Goal: Task Accomplishment & Management: Use online tool/utility

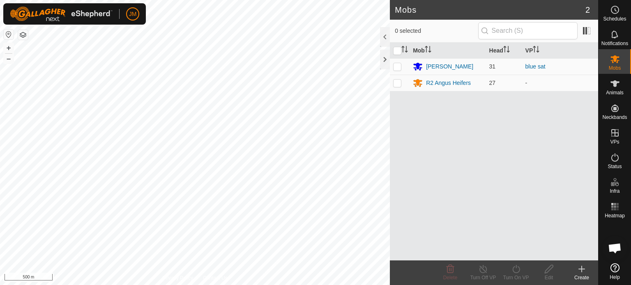
scroll to position [822, 0]
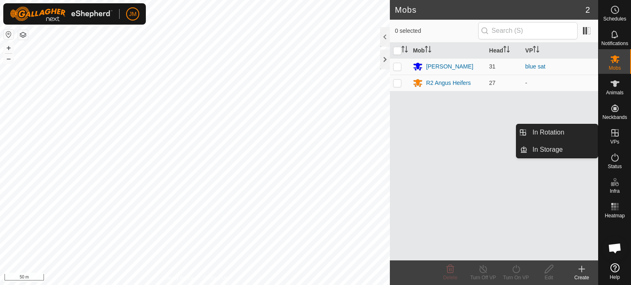
drag, startPoint x: 613, startPoint y: 124, endPoint x: 615, endPoint y: 131, distance: 7.1
click at [615, 131] on icon at bounding box center [615, 133] width 10 height 10
click at [553, 135] on link "In Rotation" at bounding box center [562, 132] width 70 height 16
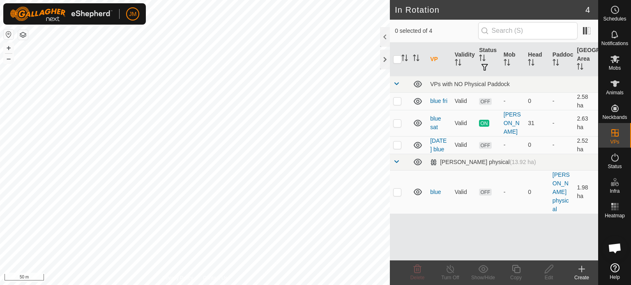
click at [583, 269] on icon at bounding box center [581, 269] width 10 height 10
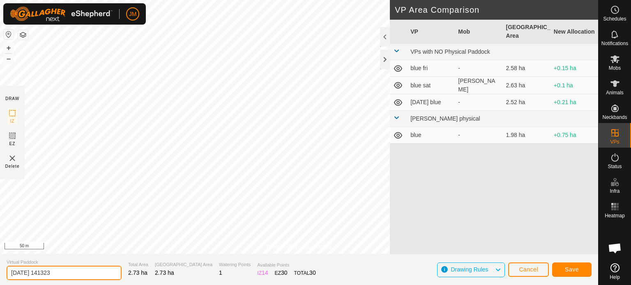
click at [92, 273] on input "[DATE] 141323" at bounding box center [64, 273] width 115 height 14
type input "2"
type input "blue sun"
click at [573, 266] on span "Save" at bounding box center [572, 269] width 14 height 7
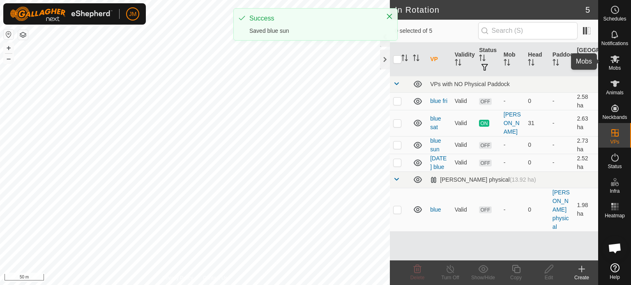
click at [622, 59] on div "Mobs" at bounding box center [614, 61] width 32 height 25
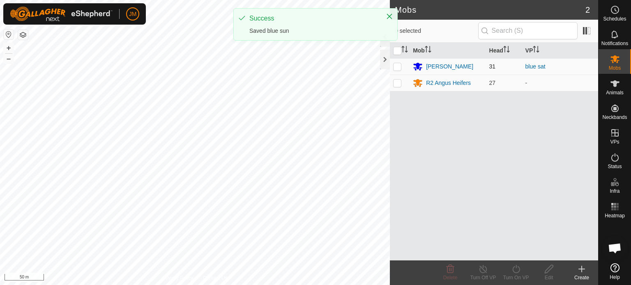
click at [395, 67] on p-checkbox at bounding box center [397, 66] width 8 height 7
checkbox input "true"
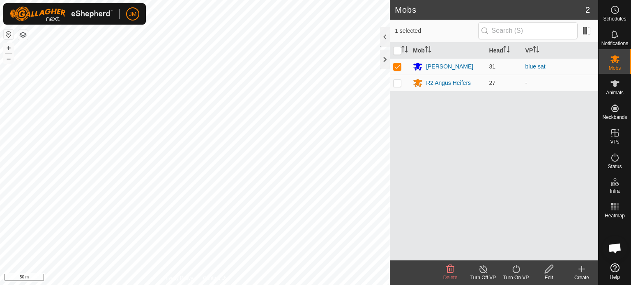
click at [516, 270] on icon at bounding box center [516, 269] width 10 height 10
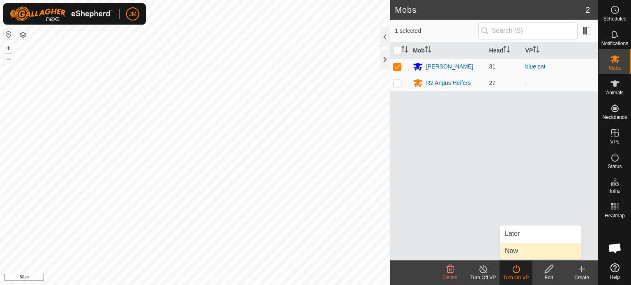
click at [507, 250] on link "Now" at bounding box center [540, 251] width 81 height 16
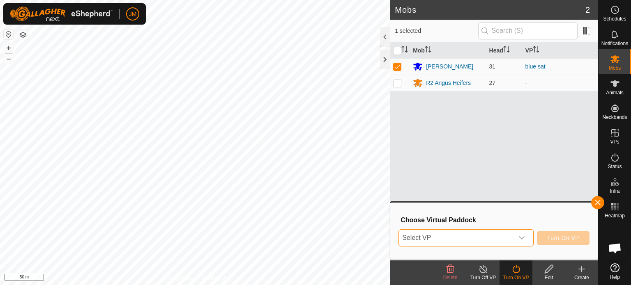
click at [486, 235] on span "Select VP" at bounding box center [456, 238] width 115 height 16
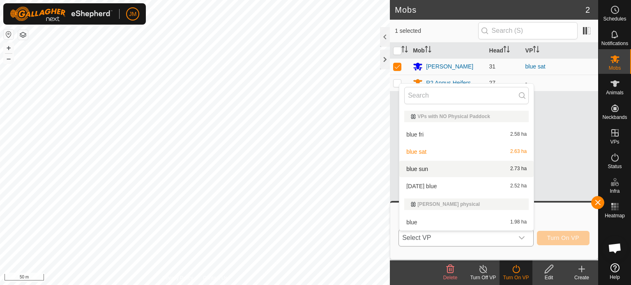
click at [471, 171] on body "JM Schedules Notifications Mobs Animals Neckbands VPs Status Infra Heatmap Help…" at bounding box center [315, 142] width 631 height 285
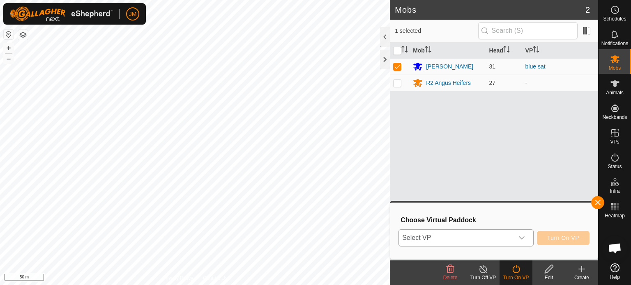
click at [522, 238] on icon "dropdown trigger" at bounding box center [522, 238] width 6 height 3
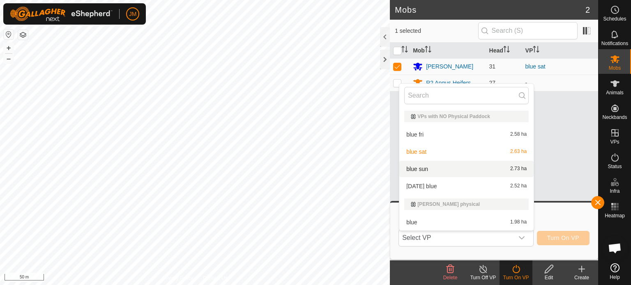
click at [502, 166] on li "blue sun 2.73 ha" at bounding box center [466, 169] width 134 height 16
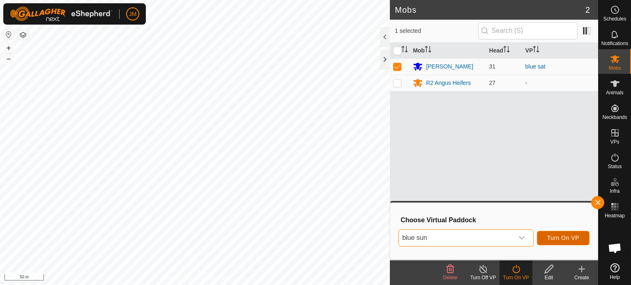
click at [552, 242] on button "Turn On VP" at bounding box center [563, 238] width 53 height 14
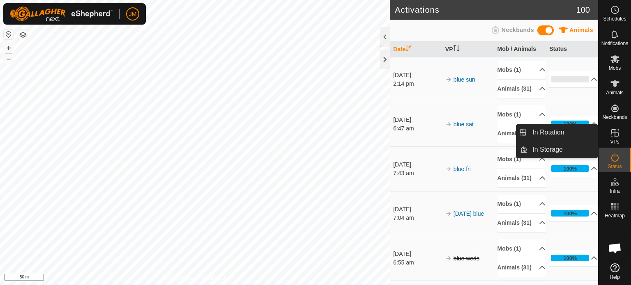
click at [618, 136] on icon at bounding box center [614, 132] width 7 height 7
click at [522, 128] on li "In Rotation" at bounding box center [556, 132] width 81 height 16
click at [526, 133] on li "In Rotation" at bounding box center [556, 132] width 81 height 16
click at [548, 131] on link "In Rotation" at bounding box center [562, 132] width 70 height 16
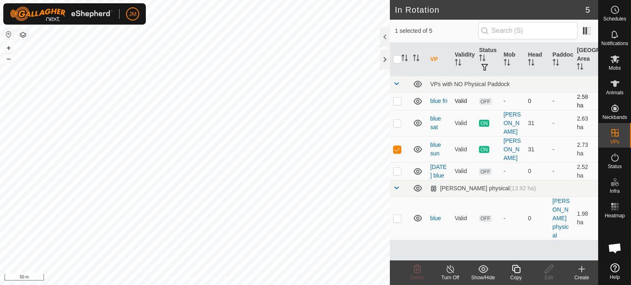
click at [402, 100] on td at bounding box center [400, 101] width 20 height 18
checkbox input "true"
click at [396, 152] on p-checkbox at bounding box center [397, 149] width 8 height 7
checkbox input "false"
click at [397, 175] on p-checkbox at bounding box center [397, 171] width 8 height 7
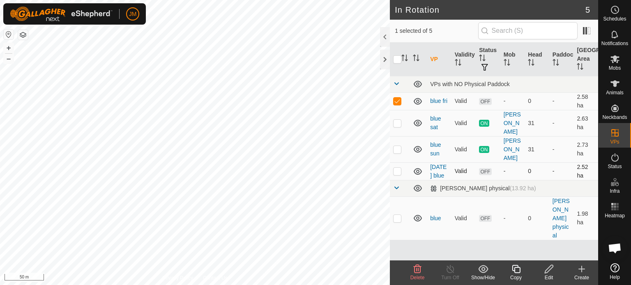
checkbox input "true"
click at [399, 122] on p-checkbox at bounding box center [397, 123] width 8 height 7
click at [396, 122] on p-checkbox at bounding box center [397, 123] width 8 height 7
checkbox input "false"
click at [419, 272] on icon at bounding box center [417, 269] width 10 height 10
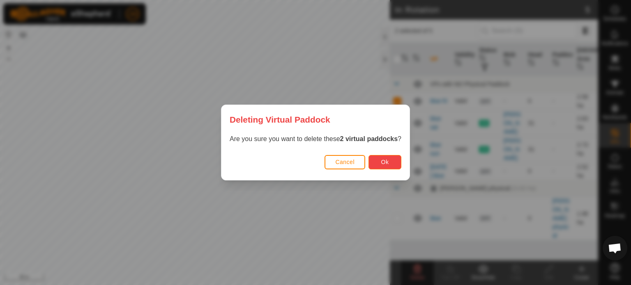
click at [388, 165] on span "Ok" at bounding box center [385, 162] width 8 height 7
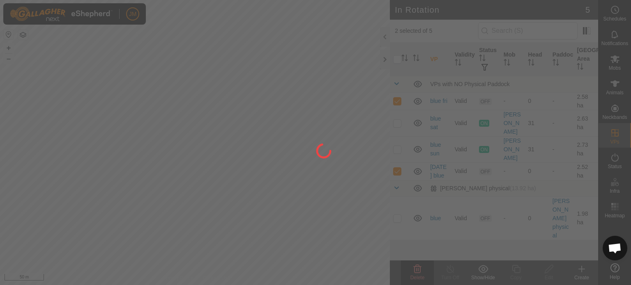
checkbox input "false"
